Goal: Check status

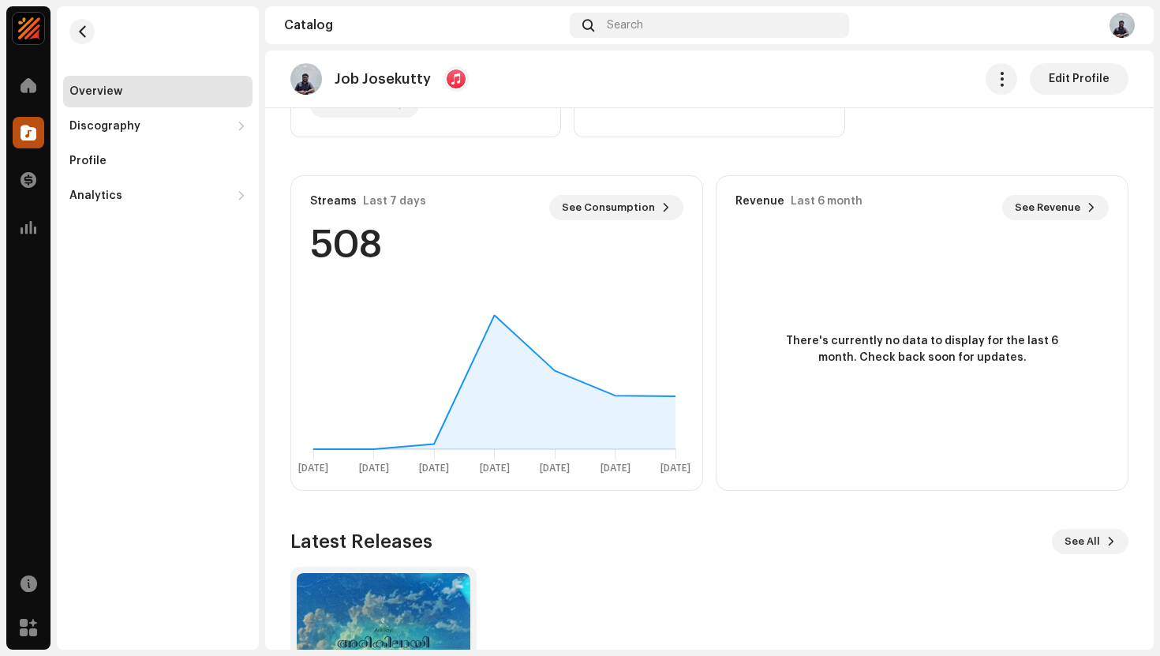
scroll to position [378, 0]
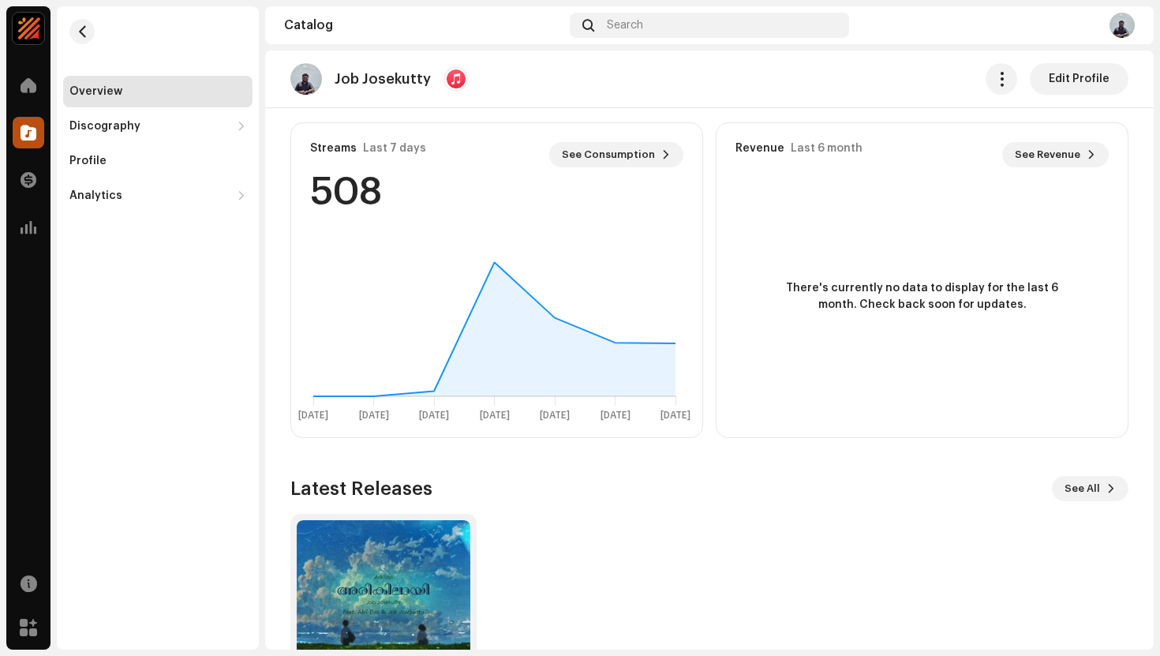
click at [579, 159] on re-o-artist-hero "Job Josekutty Edit Profile Job Josekutty Artist Edit Profile Edit Profile" at bounding box center [709, 114] width 889 height 126
click at [610, 158] on re-o-artist-hero "Job Josekutty Edit Profile Job Josekutty Artist Edit Profile Edit Profile" at bounding box center [709, 114] width 889 height 126
click at [605, 151] on re-o-artist-hero "Job Josekutty Edit Profile Job Josekutty Artist Edit Profile Edit Profile" at bounding box center [709, 114] width 889 height 126
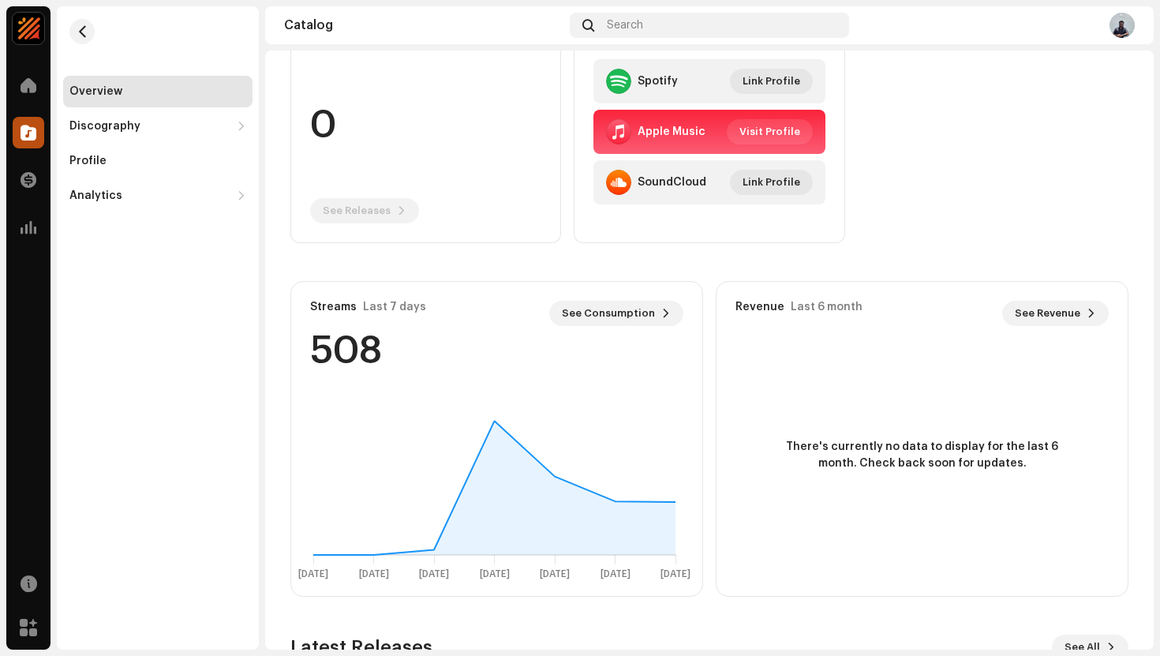
scroll to position [220, 0]
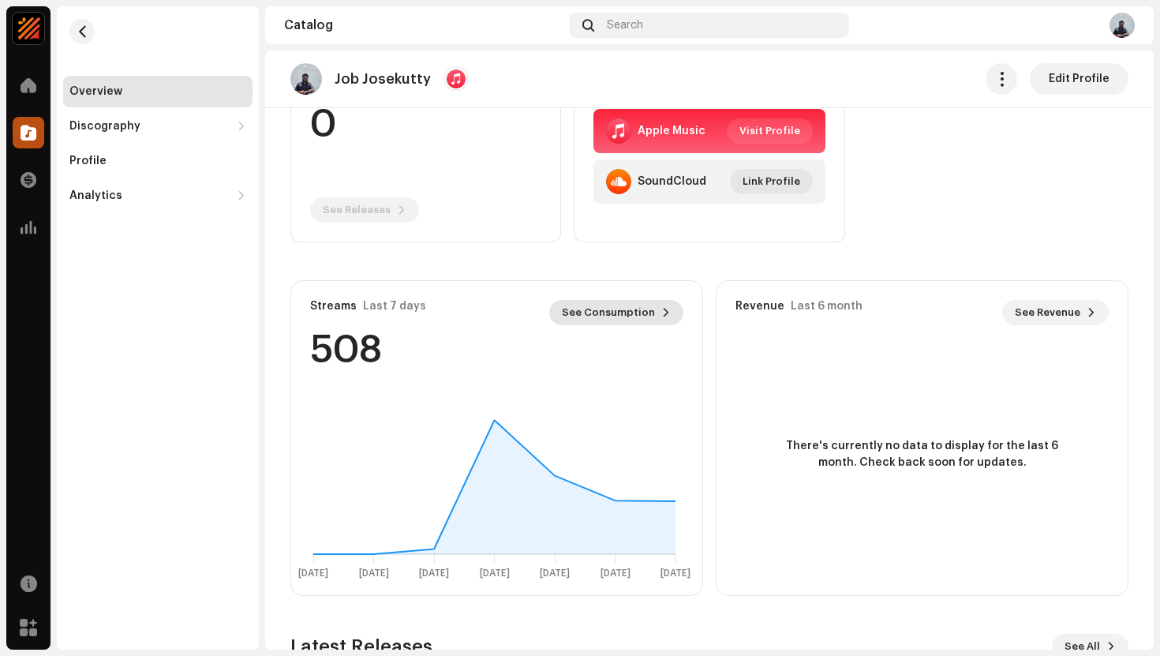
click at [605, 311] on span "See Consumption" at bounding box center [608, 313] width 93 height 32
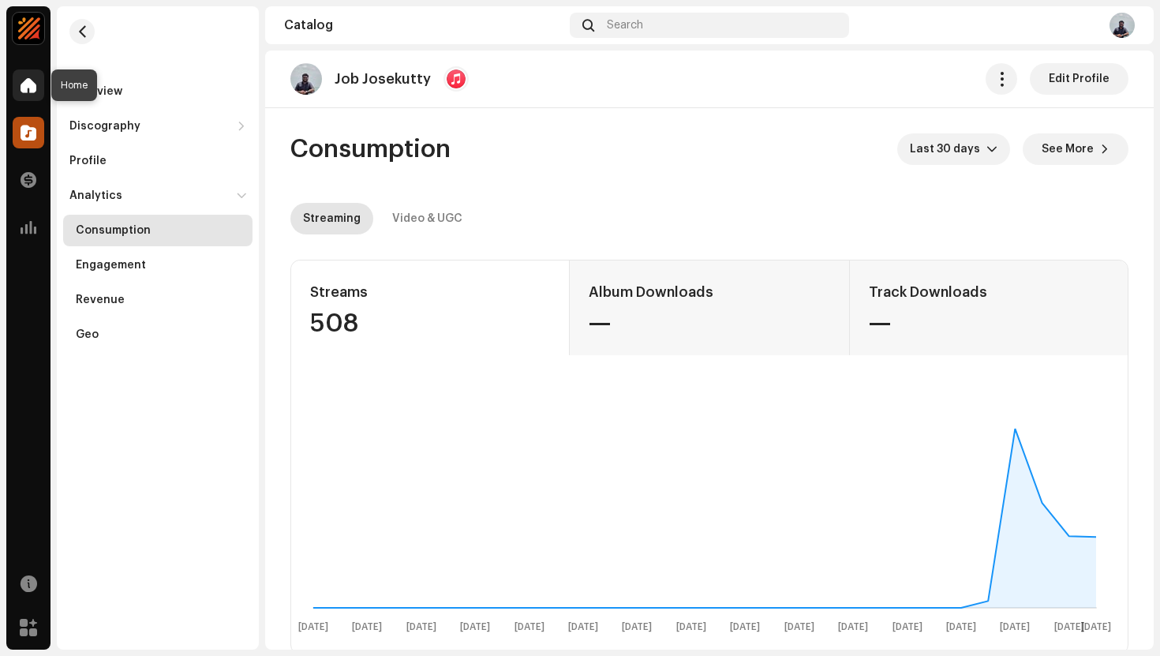
click at [34, 92] on span at bounding box center [29, 85] width 16 height 13
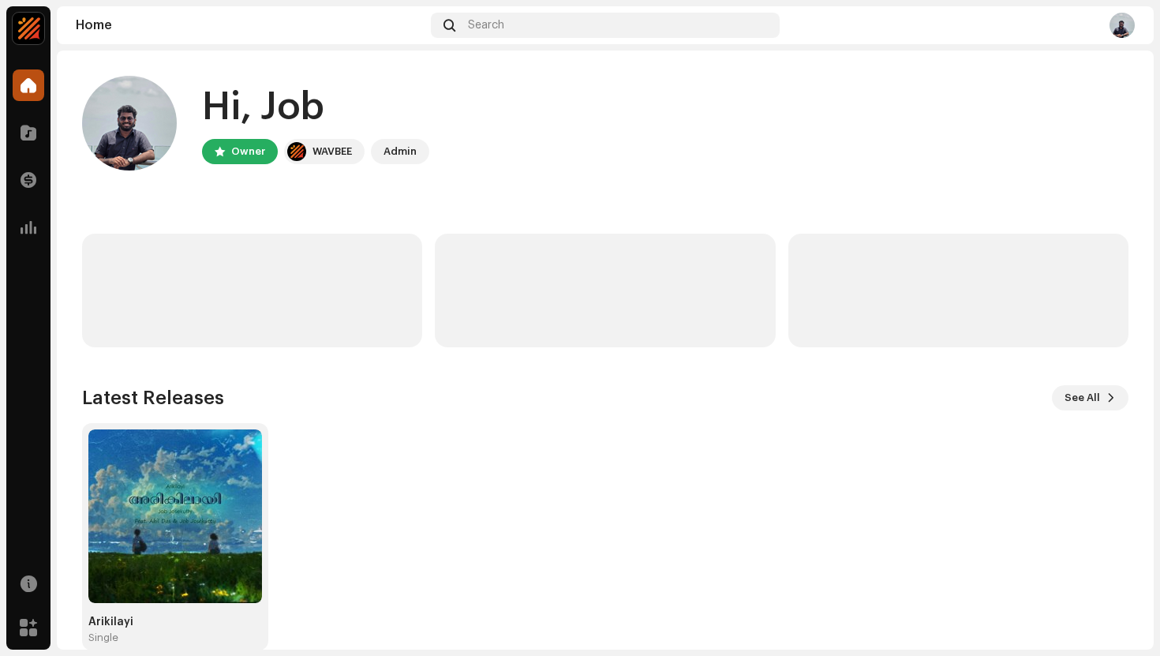
scroll to position [26, 0]
